Goal: Information Seeking & Learning: Check status

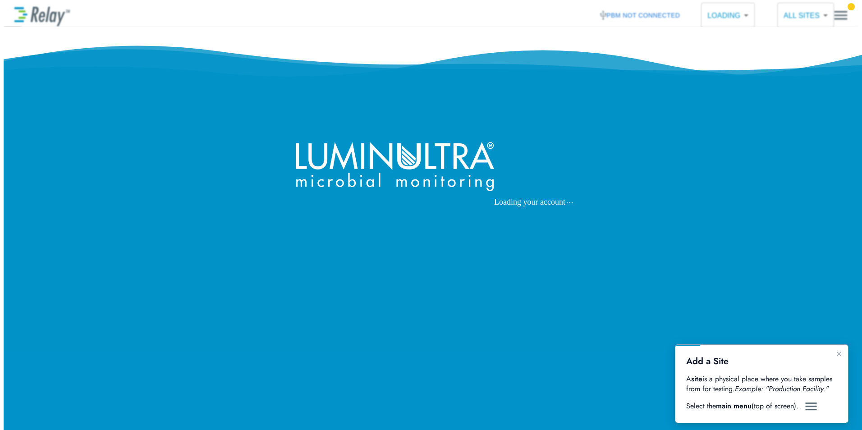
type input "****"
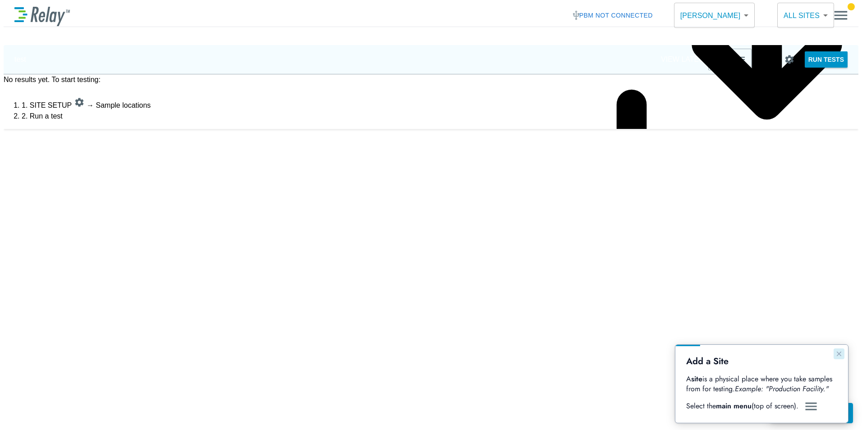
click at [840, 356] on icon "Close guide" at bounding box center [839, 353] width 7 height 7
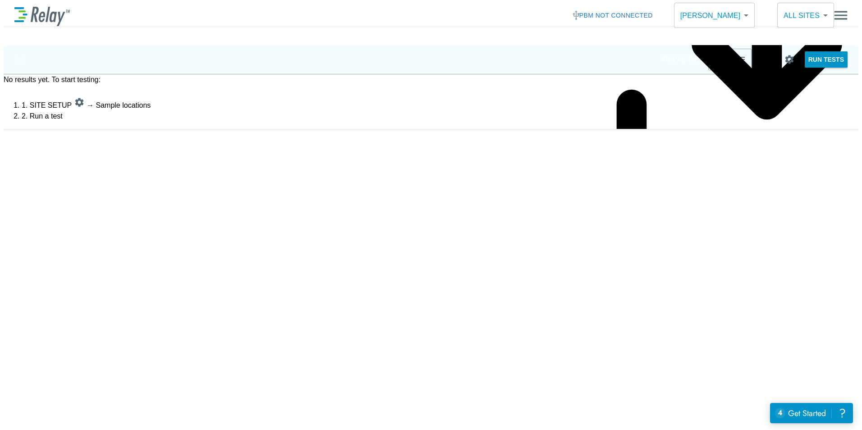
click at [735, 60] on img "button" at bounding box center [740, 59] width 11 height 11
click at [714, 59] on img "button" at bounding box center [719, 59] width 11 height 11
click at [805, 11] on body "**********" at bounding box center [431, 232] width 855 height 456
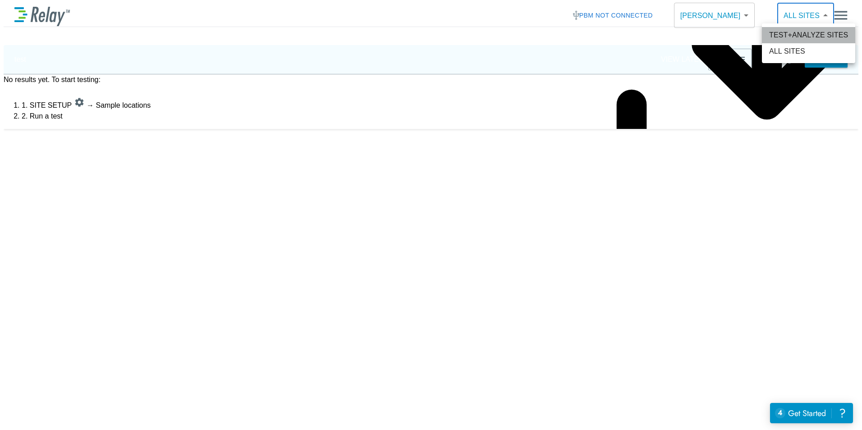
click at [800, 32] on li "TEST+ANALYZE SITES" at bounding box center [808, 35] width 93 height 16
type input "**********"
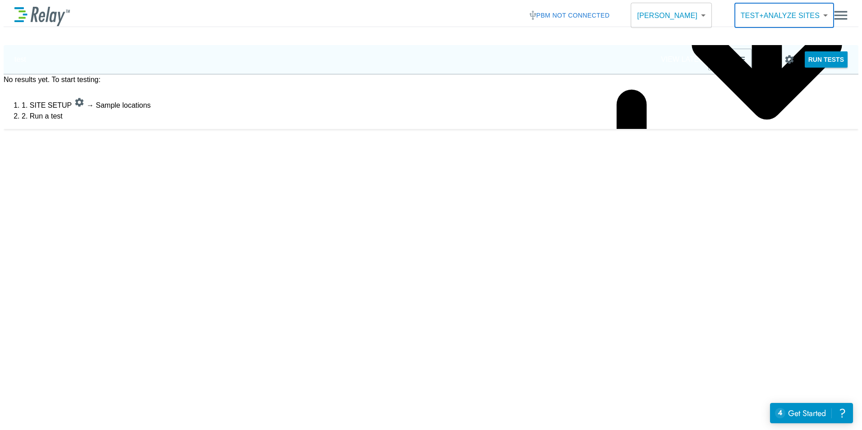
click at [714, 56] on img "button" at bounding box center [719, 59] width 11 height 11
click at [735, 59] on img "button" at bounding box center [740, 59] width 11 height 11
click at [817, 10] on body "**********" at bounding box center [431, 232] width 855 height 456
click at [851, 14] on div at bounding box center [431, 215] width 862 height 430
click at [851, 14] on div "**********" at bounding box center [431, 15] width 855 height 23
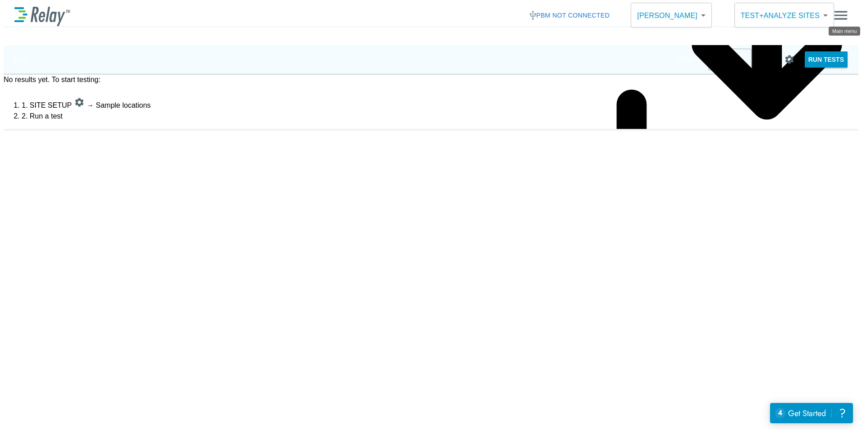
click at [846, 11] on img "Main menu" at bounding box center [841, 15] width 14 height 17
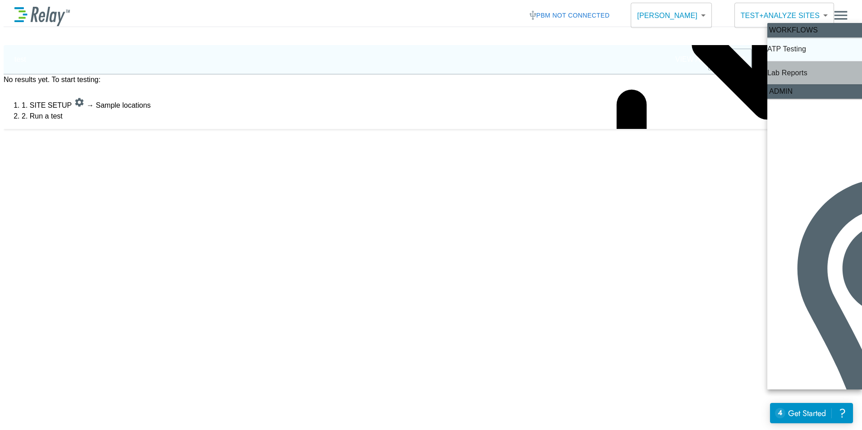
click at [808, 69] on p "Lab Reports" at bounding box center [787, 73] width 40 height 11
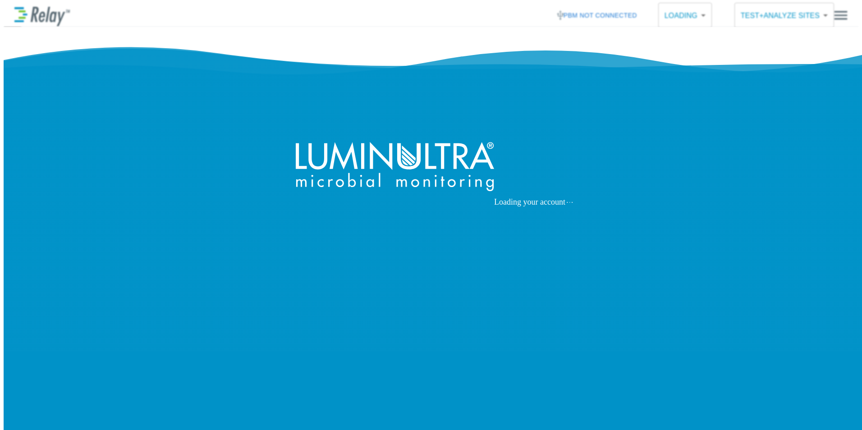
type input "****"
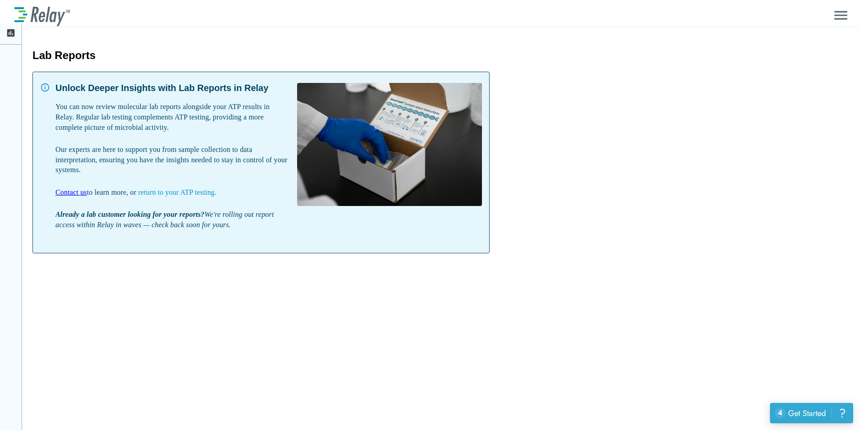
click at [809, 412] on div "Get Started" at bounding box center [807, 414] width 38 height 12
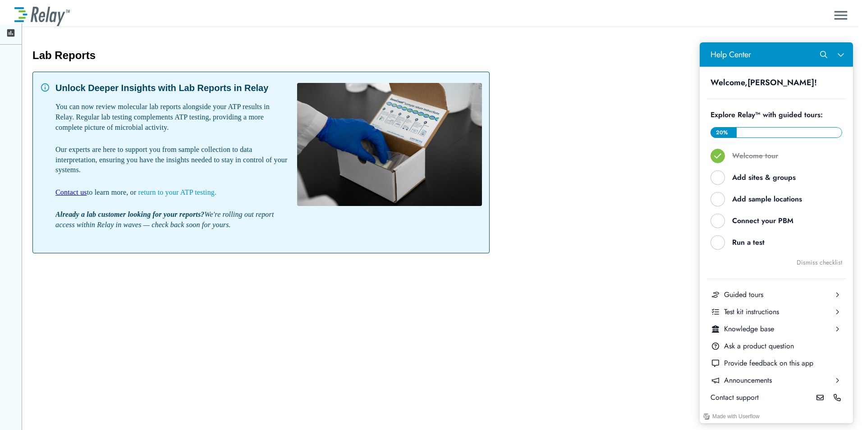
click at [601, 53] on div "Lab Reports Shibu Abraham Lab Reports Unlock Deeper Insights with Lab Reports i…" at bounding box center [431, 28] width 855 height 49
click at [715, 171] on div "Help Center" at bounding box center [718, 177] width 14 height 14
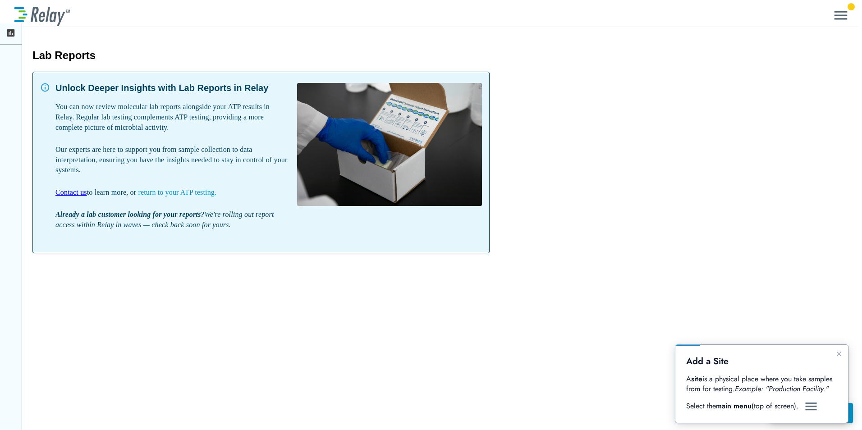
click at [768, 357] on h1 "Add a Site" at bounding box center [761, 361] width 151 height 11
click at [799, 407] on p "Select the main menu (top of screen)." at bounding box center [744, 406] width 116 height 10
click at [810, 408] on img "Guide" at bounding box center [811, 406] width 14 height 11
click at [836, 354] on icon "Close guide" at bounding box center [839, 353] width 7 height 7
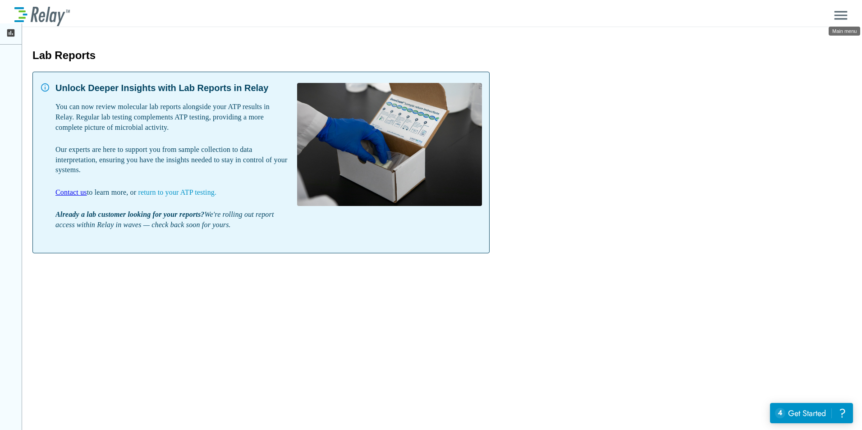
click at [848, 13] on img "Main menu" at bounding box center [841, 15] width 14 height 17
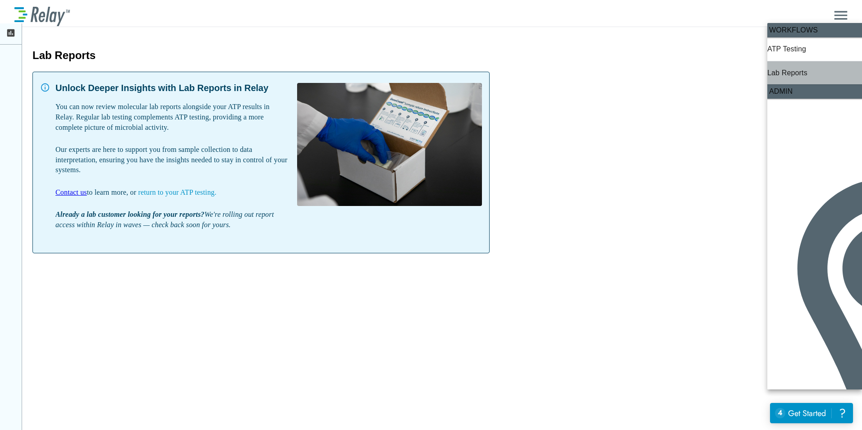
click at [808, 68] on p "Lab Reports" at bounding box center [787, 73] width 40 height 11
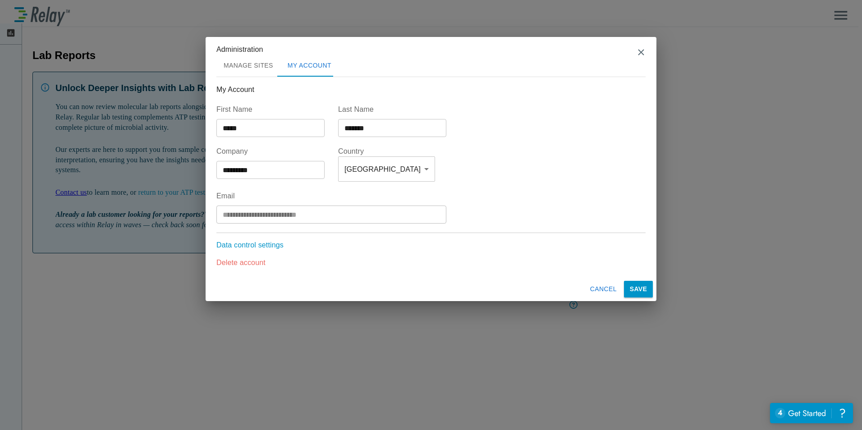
click at [634, 55] on div "Administration" at bounding box center [430, 49] width 429 height 11
click at [639, 53] on img "close" at bounding box center [641, 52] width 9 height 9
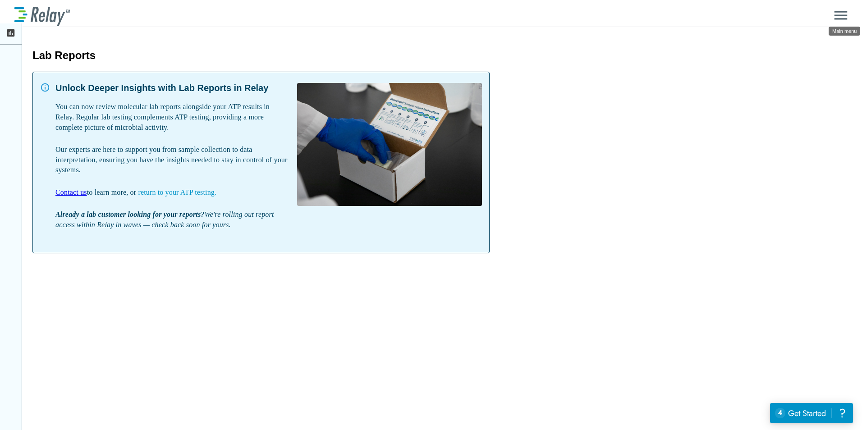
click at [844, 10] on img "Main menu" at bounding box center [841, 15] width 14 height 17
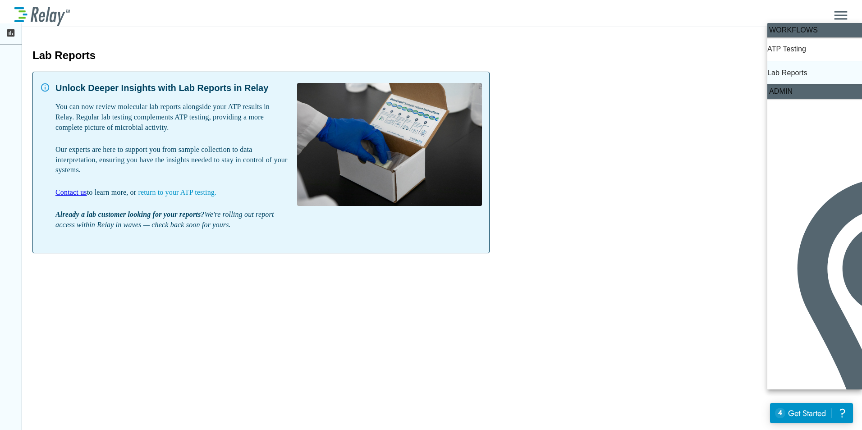
click at [608, 78] on div at bounding box center [431, 215] width 862 height 430
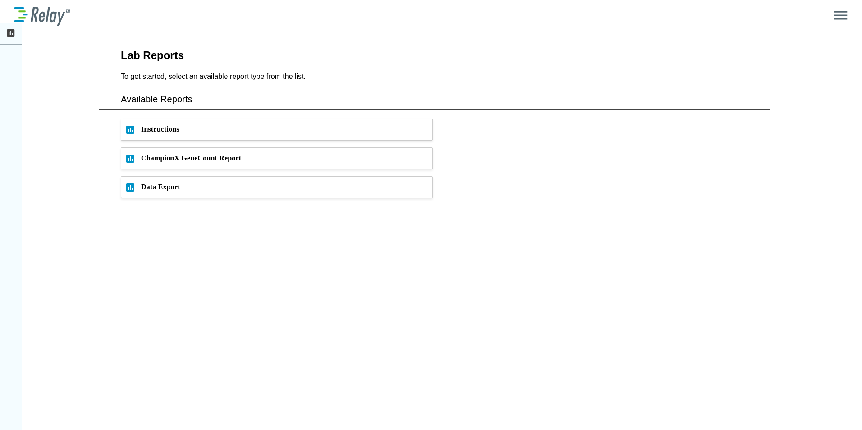
click at [173, 153] on span "ChampionX GeneCount Report" at bounding box center [286, 158] width 291 height 21
click at [176, 132] on span "Instructions" at bounding box center [286, 129] width 291 height 21
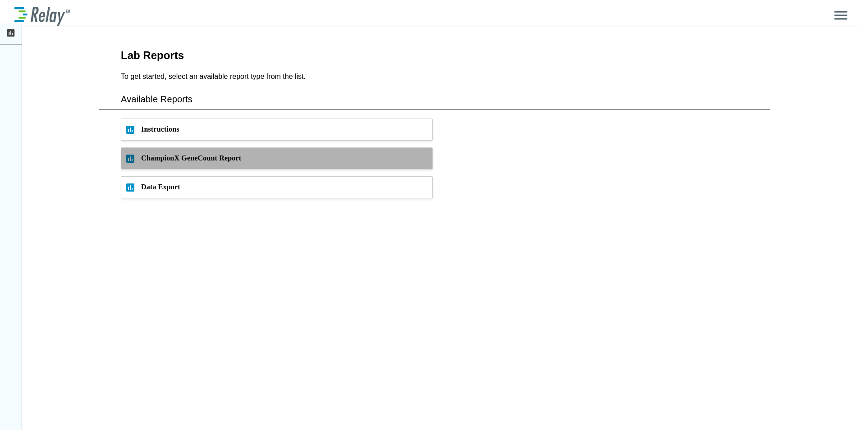
click at [185, 161] on span "ChampionX GeneCount Report" at bounding box center [286, 158] width 291 height 21
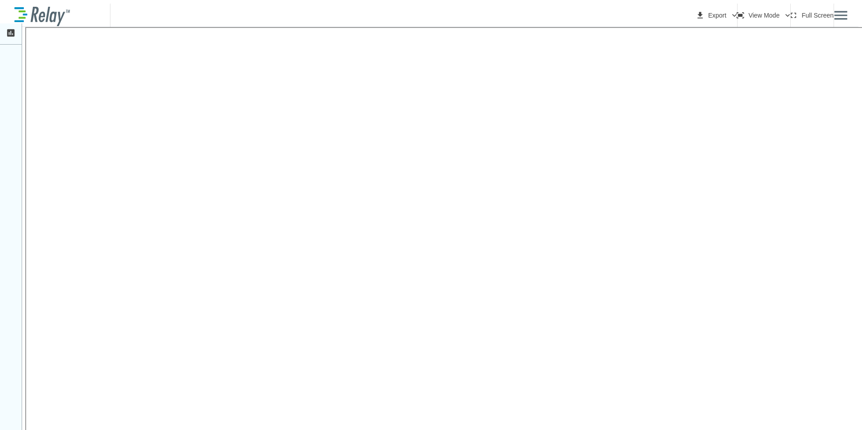
click at [9, 35] on icon at bounding box center [11, 33] width 10 height 10
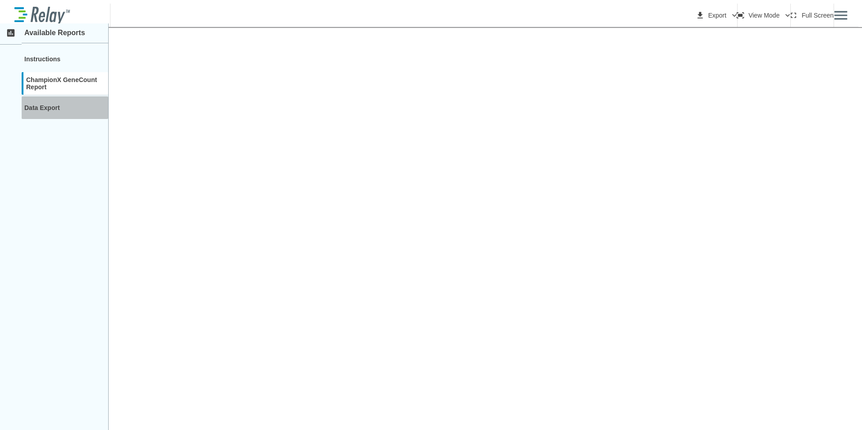
click at [33, 111] on div "Data Export" at bounding box center [65, 108] width 87 height 23
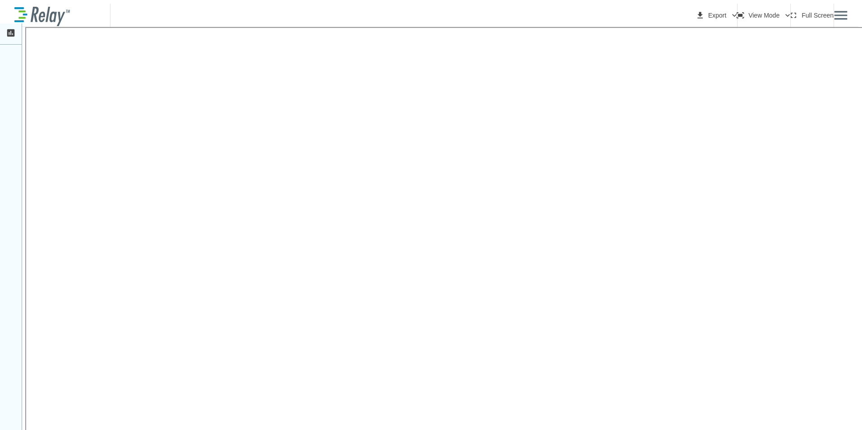
click at [5, 30] on div at bounding box center [11, 33] width 22 height 21
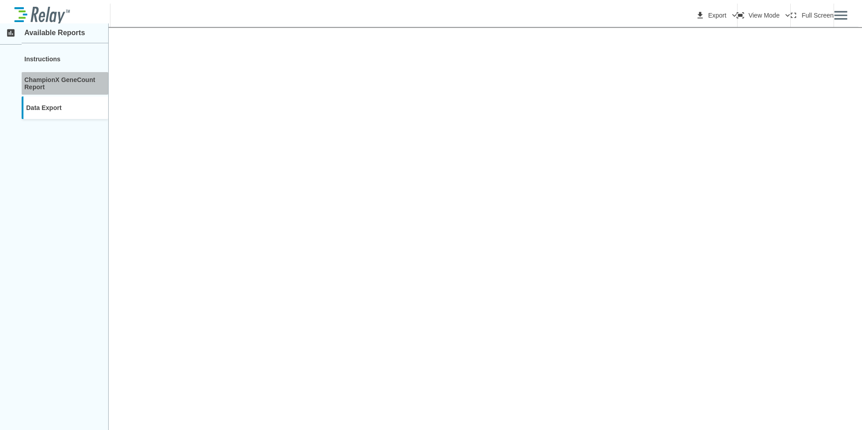
click at [64, 77] on div "ChampionX GeneCount Report" at bounding box center [65, 83] width 87 height 23
